Goal: Check status: Check status

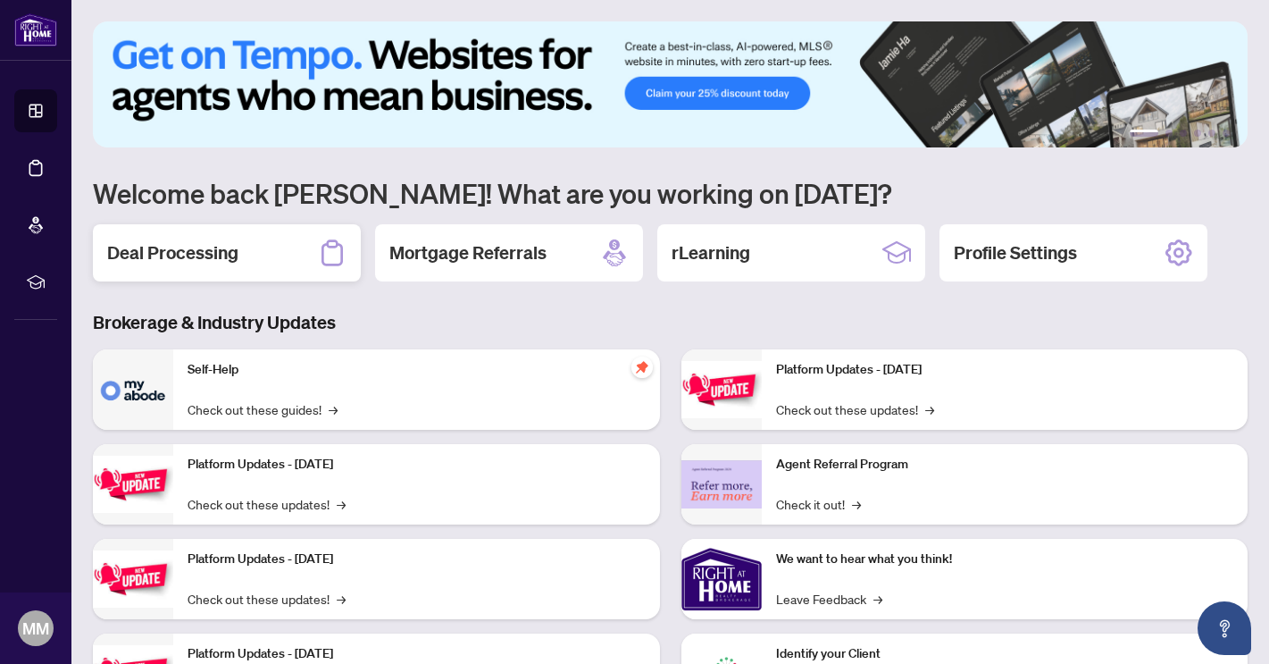
click at [189, 258] on h2 "Deal Processing" at bounding box center [172, 252] width 131 height 25
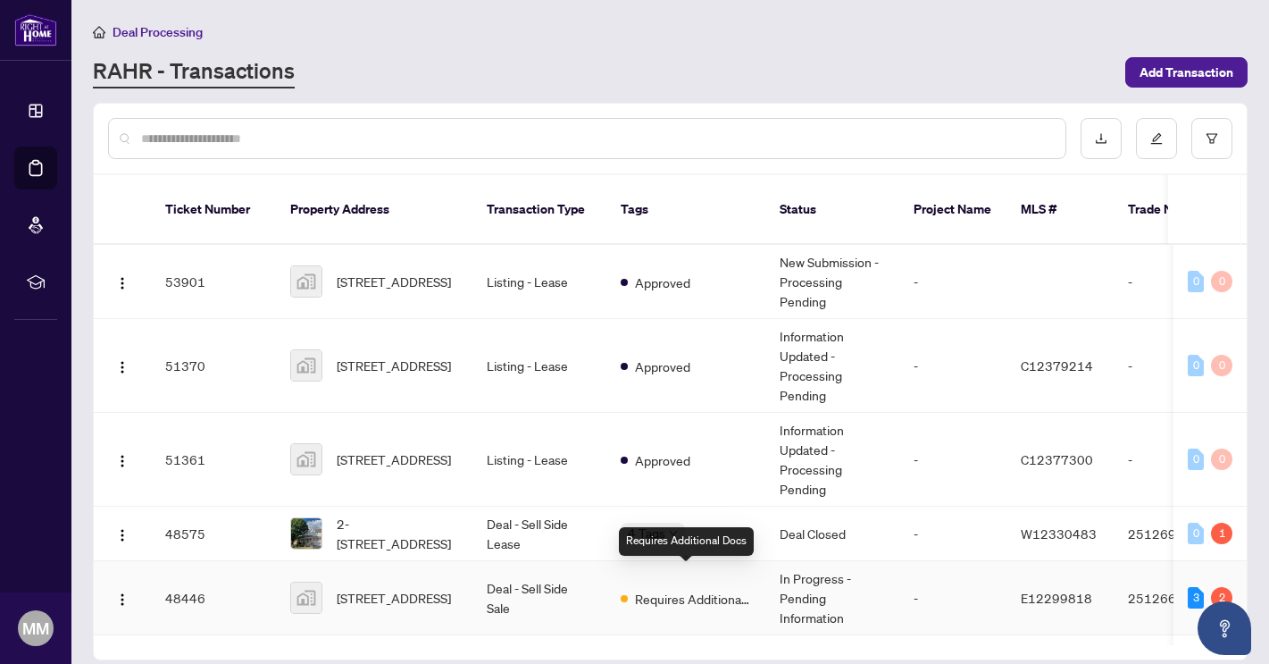
click at [742, 589] on span "Requires Additional Docs" at bounding box center [693, 599] width 116 height 20
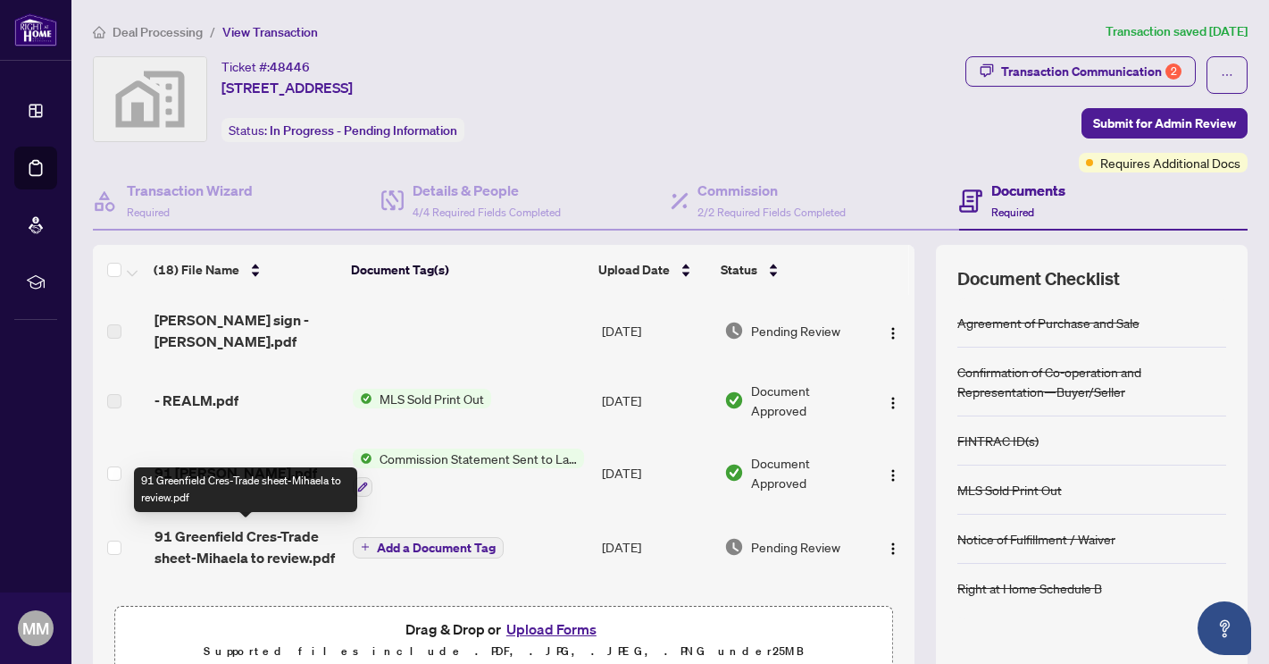
click at [305, 541] on span "91 Greenfield Cres-Trade sheet-Mihaela to review.pdf" at bounding box center [247, 546] width 185 height 43
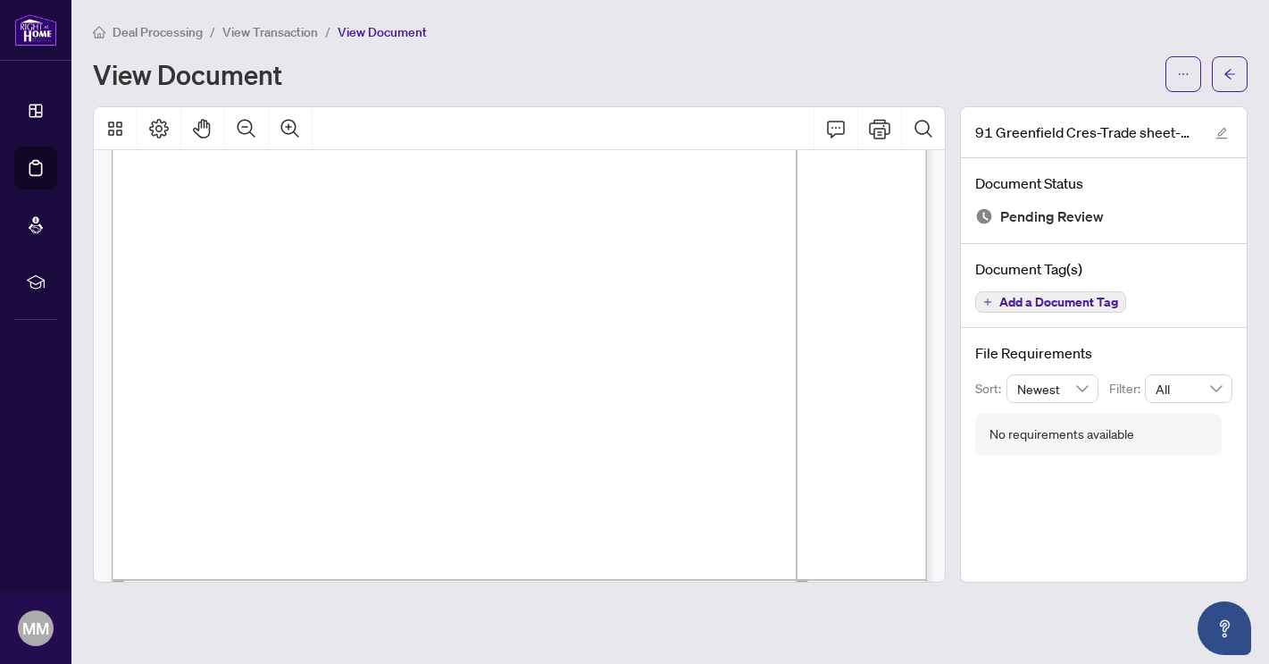
scroll to position [344, 0]
